Goal: Find specific page/section: Find specific page/section

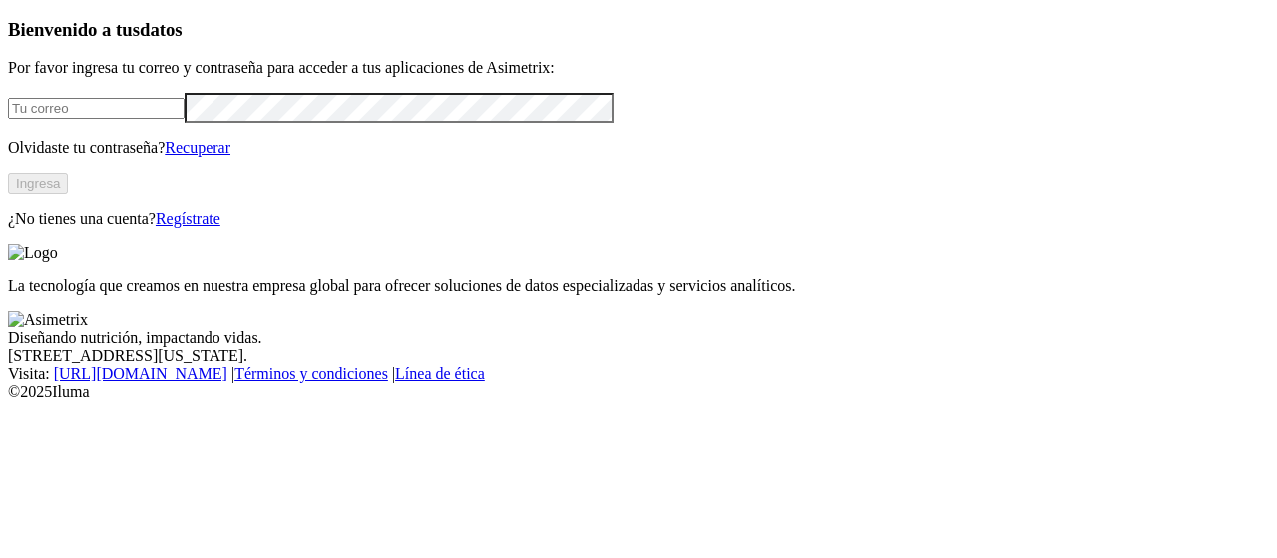
type input "[PERSON_NAME][EMAIL_ADDRESS][DOMAIN_NAME]"
click at [68, 194] on button "Ingresa" at bounding box center [38, 183] width 60 height 21
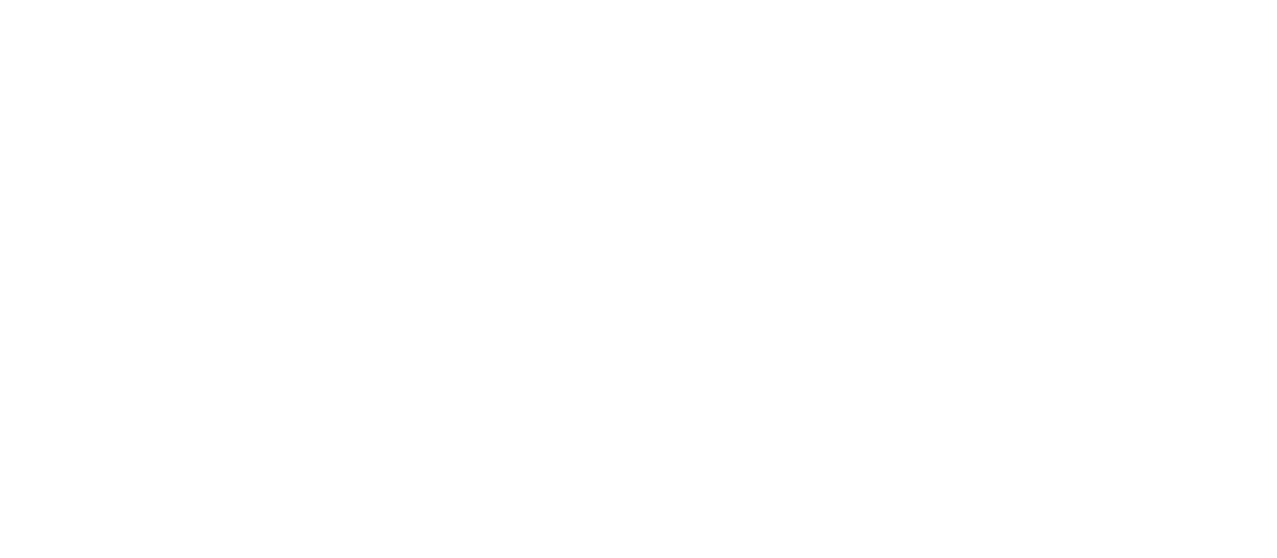
drag, startPoint x: 984, startPoint y: 122, endPoint x: 1048, endPoint y: 29, distance: 113.2
